Goal: Use online tool/utility: Utilize a website feature to perform a specific function

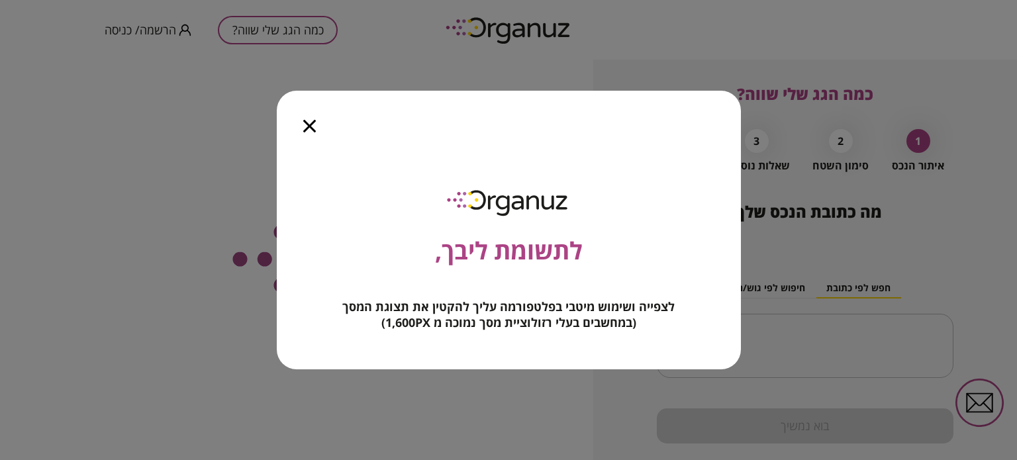
click at [315, 127] on div at bounding box center [310, 119] width 66 height 56
click at [309, 126] on icon "button" at bounding box center [309, 126] width 13 height 13
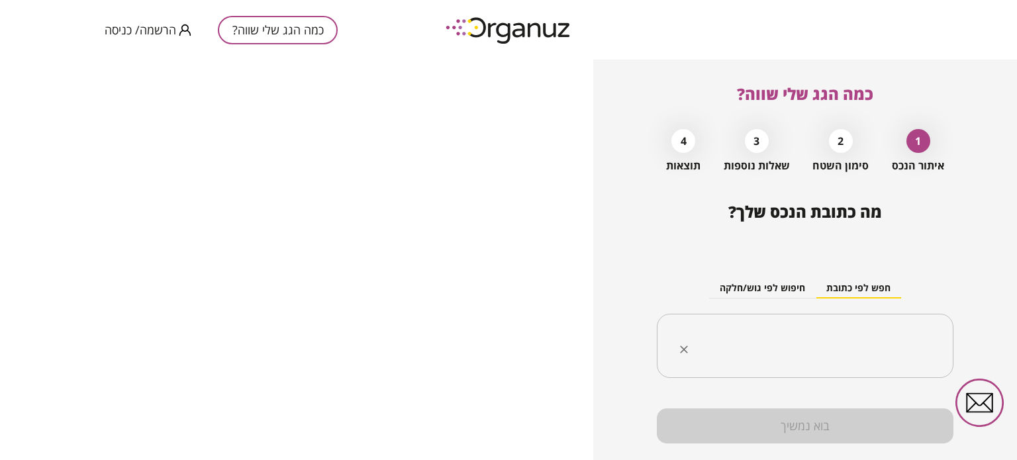
click at [885, 325] on div "​" at bounding box center [805, 346] width 297 height 65
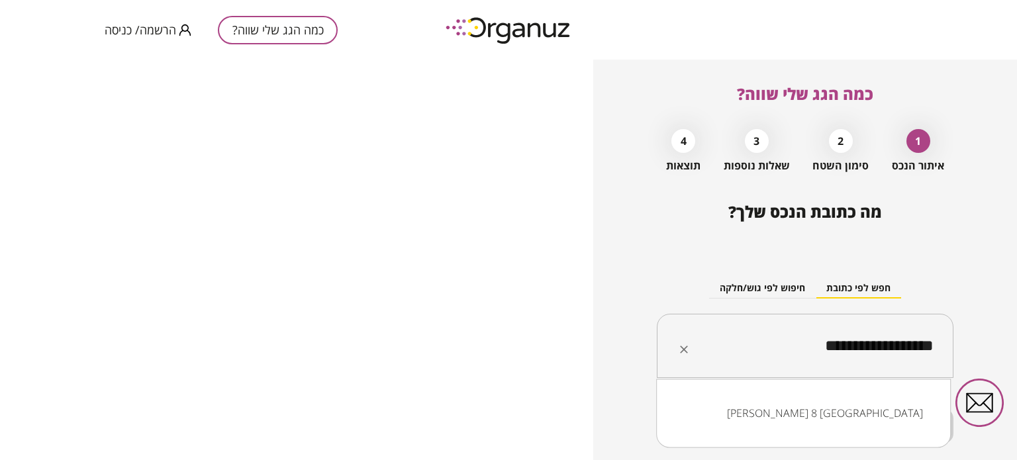
click at [885, 413] on li "[PERSON_NAME] 8 [GEOGRAPHIC_DATA]" at bounding box center [804, 413] width 260 height 24
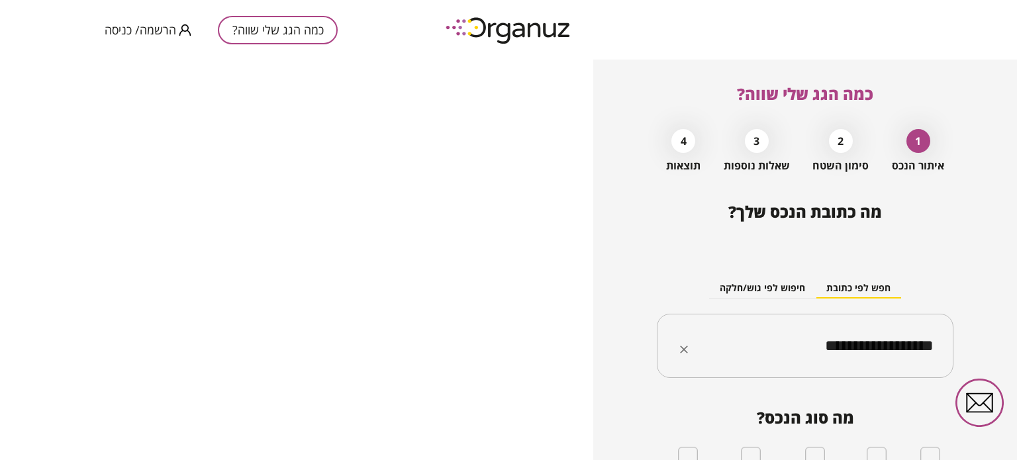
scroll to position [132, 0]
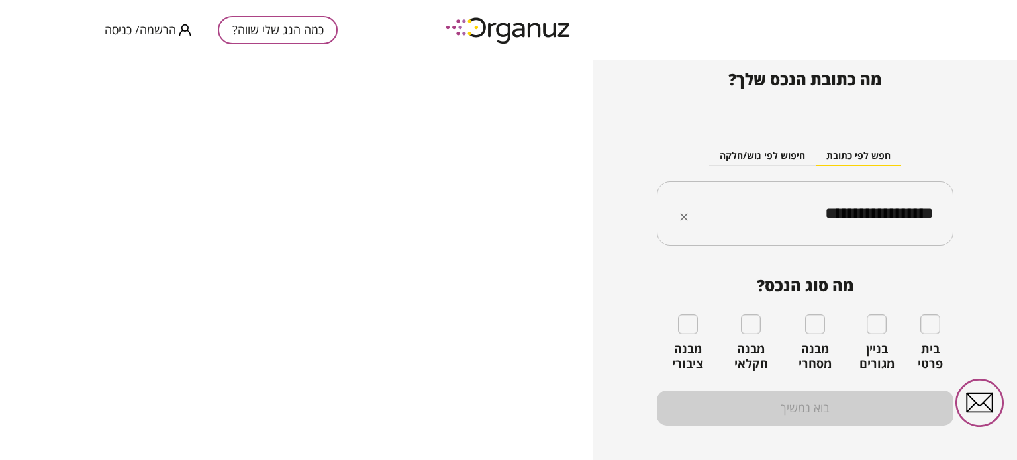
type input "**********"
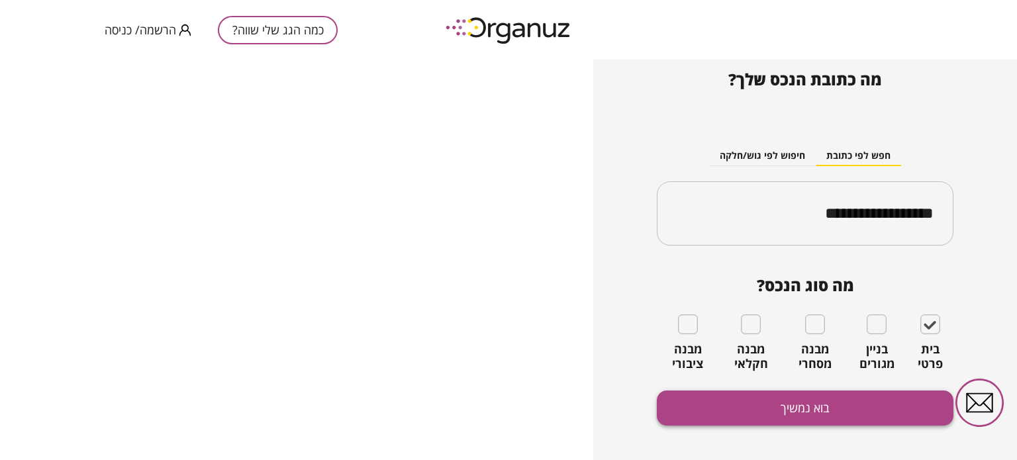
click at [826, 415] on button "בוא נמשיך" at bounding box center [805, 408] width 297 height 35
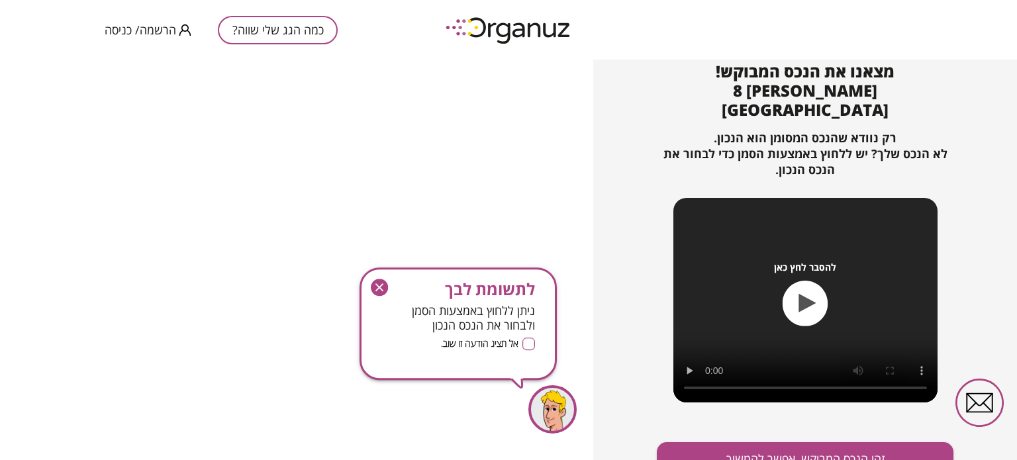
scroll to position [143, 0]
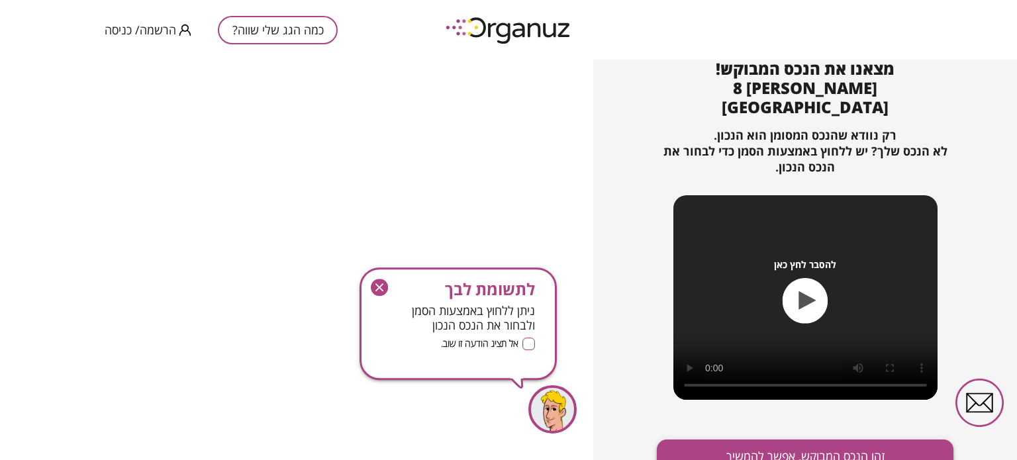
click at [784, 440] on button "זהו הנכס המבוקש, אפשר להמשיך" at bounding box center [805, 457] width 297 height 35
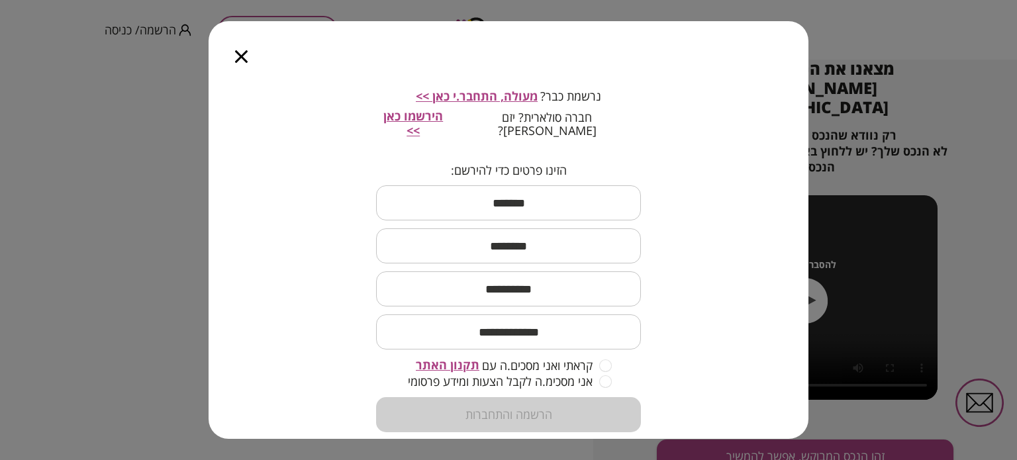
scroll to position [111, 0]
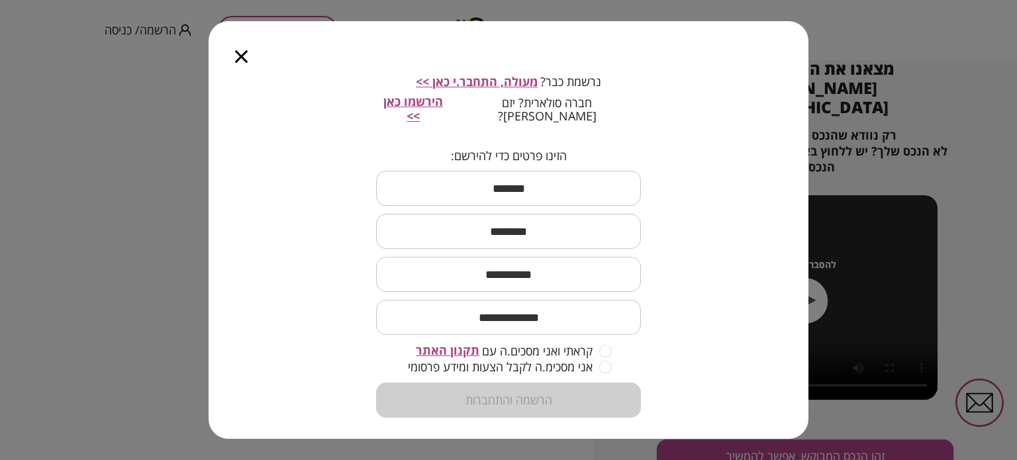
click at [240, 55] on icon "button" at bounding box center [241, 56] width 13 height 13
